Goal: Navigation & Orientation: Find specific page/section

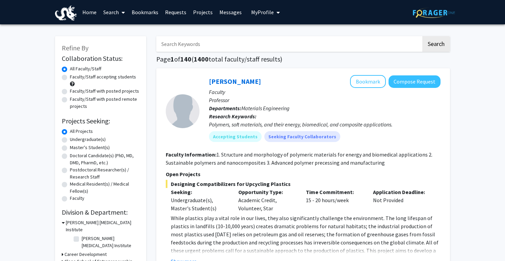
click at [182, 14] on link "Requests" at bounding box center [176, 12] width 28 height 24
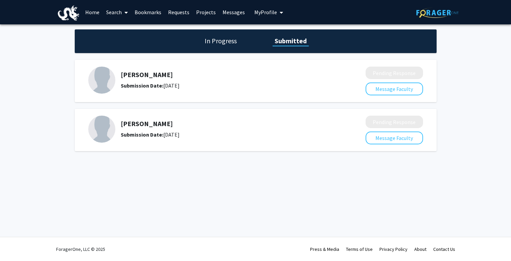
click at [237, 9] on link "Messages" at bounding box center [233, 12] width 29 height 24
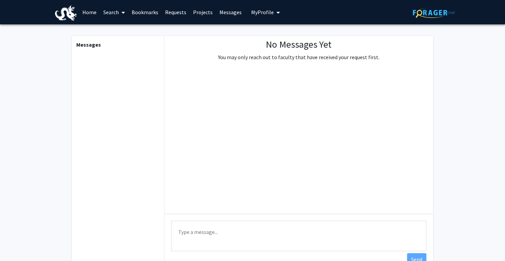
click at [178, 13] on link "Requests" at bounding box center [176, 12] width 28 height 24
